Goal: Information Seeking & Learning: Find specific fact

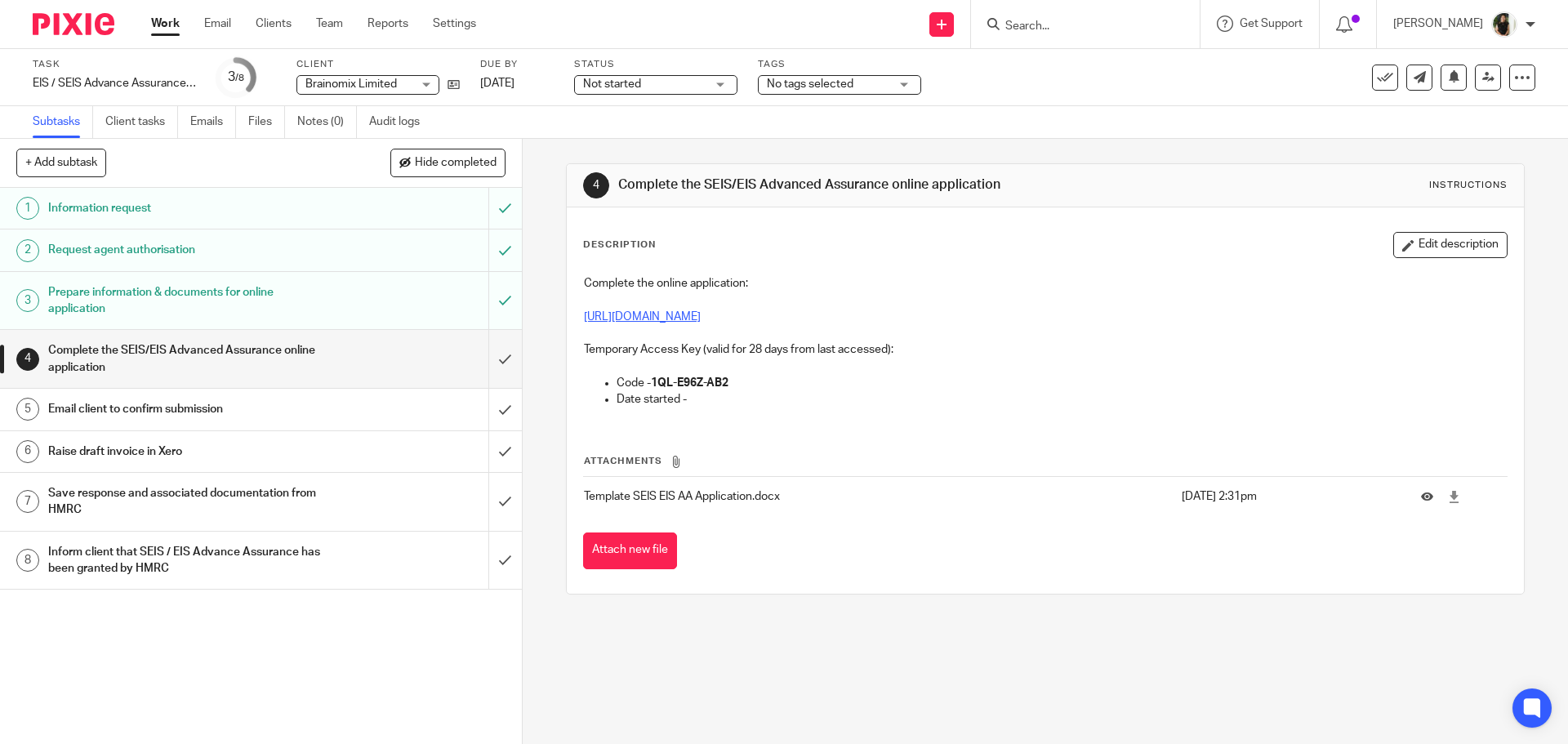
click at [700, 314] on link "https://www.gov.uk/guidance/venture-capital-schemes-apply-for-advance-assurance" at bounding box center [642, 317] width 117 height 11
drag, startPoint x: 651, startPoint y: 384, endPoint x: 736, endPoint y: 385, distance: 85.0
click at [736, 385] on p "Code - 1QL-E96Z-AB2" at bounding box center [1061, 383] width 889 height 16
copy strong "1QL-E96Z-AB2"
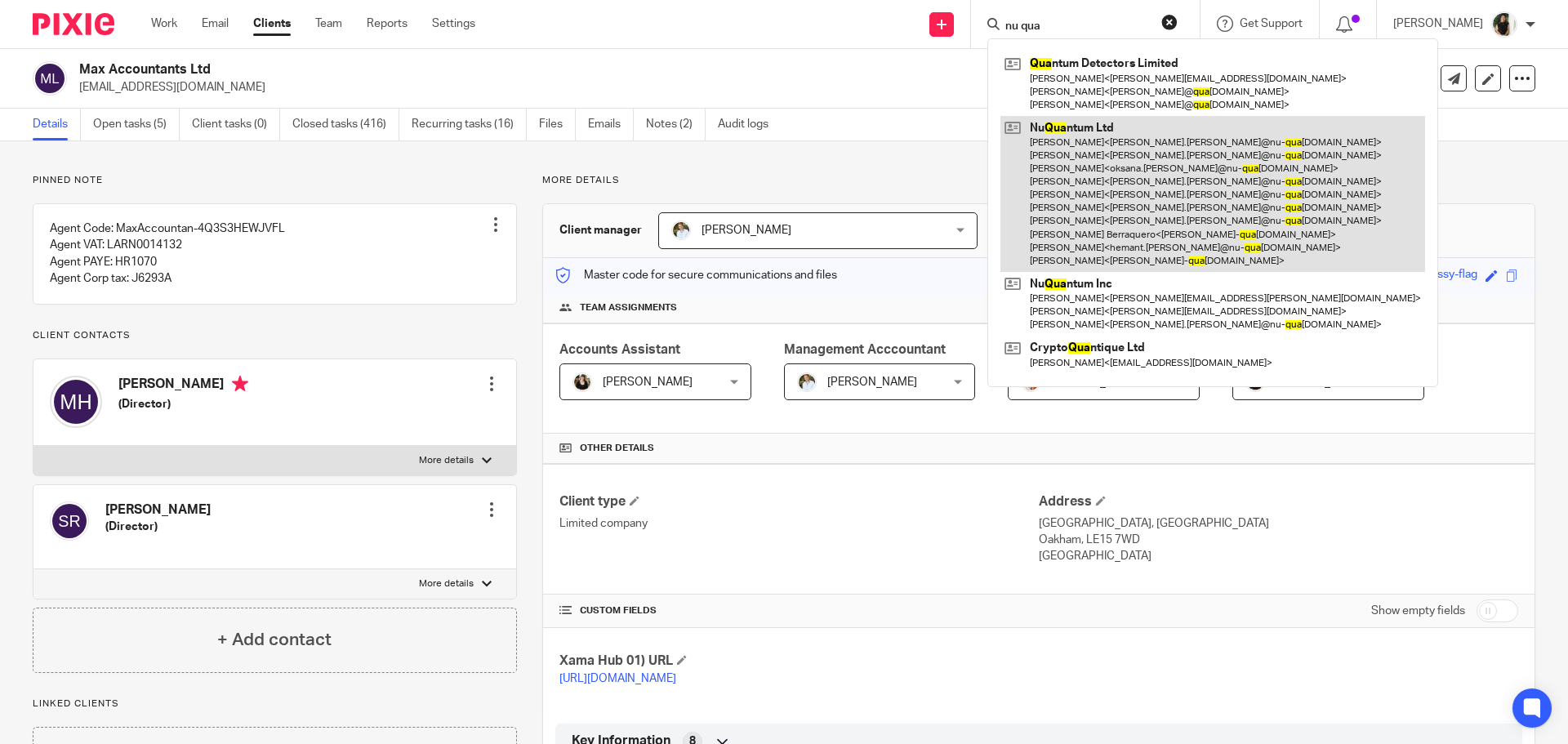
type input "nu qua"
drag, startPoint x: 1171, startPoint y: 148, endPoint x: 1113, endPoint y: 234, distance: 103.7
click at [1171, 148] on link at bounding box center [1213, 194] width 425 height 156
